Goal: Transaction & Acquisition: Obtain resource

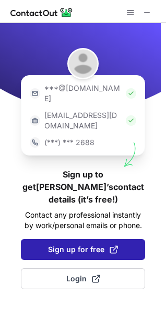
click at [105, 244] on span "Sign up for free" at bounding box center [83, 249] width 70 height 10
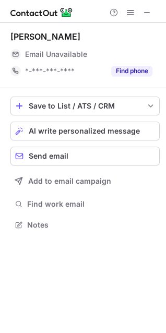
scroll to position [218, 166]
click at [149, 13] on span at bounding box center [147, 12] width 8 height 8
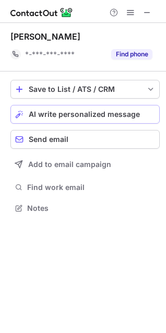
scroll to position [201, 166]
click at [68, 115] on span "AI write personalized message" at bounding box center [84, 114] width 111 height 8
click at [68, 115] on div "Loading..." at bounding box center [93, 114] width 124 height 8
click at [147, 82] on button "Save to List / ATS / CRM" at bounding box center [84, 89] width 149 height 19
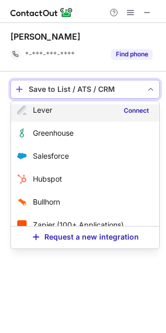
scroll to position [39, 0]
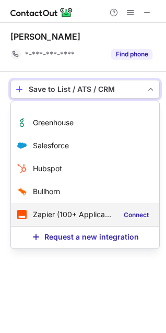
click at [73, 209] on div "Zapier (100+ Applications) Connect" at bounding box center [85, 214] width 148 height 23
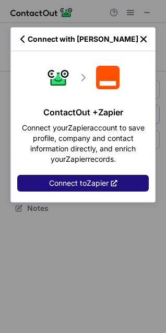
click at [88, 180] on span "Connect to Zapier" at bounding box center [78, 183] width 59 height 8
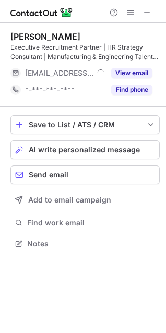
scroll to position [236, 166]
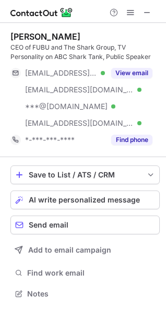
scroll to position [287, 166]
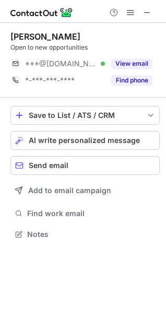
scroll to position [227, 166]
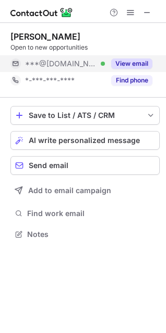
click at [132, 59] on button "View email" at bounding box center [131, 63] width 41 height 10
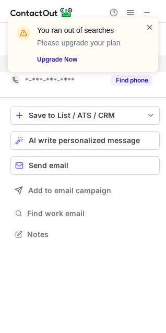
click at [150, 26] on span at bounding box center [150, 27] width 8 height 10
